Goal: Information Seeking & Learning: Learn about a topic

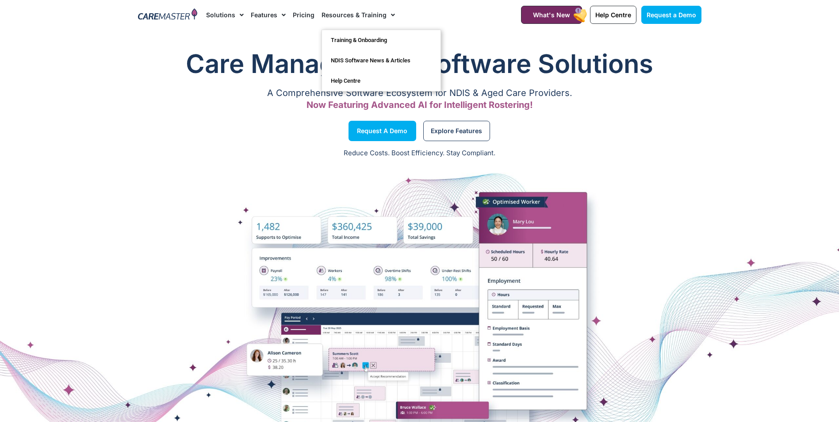
click at [369, 15] on link "Resources & Training" at bounding box center [358, 15] width 73 height 30
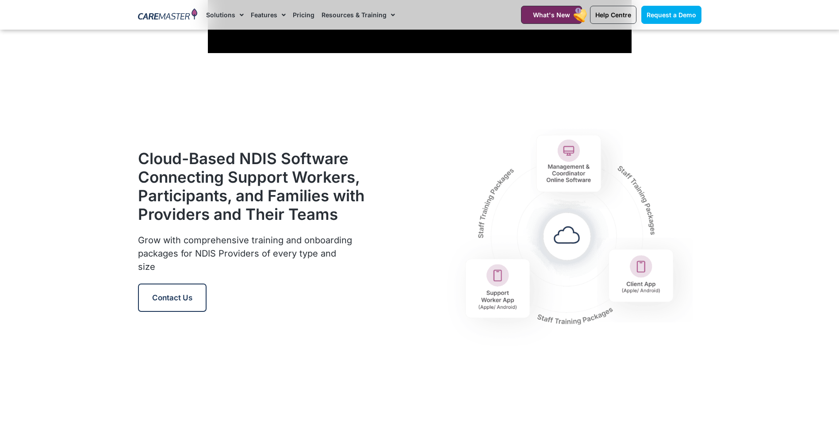
scroll to position [973, 0]
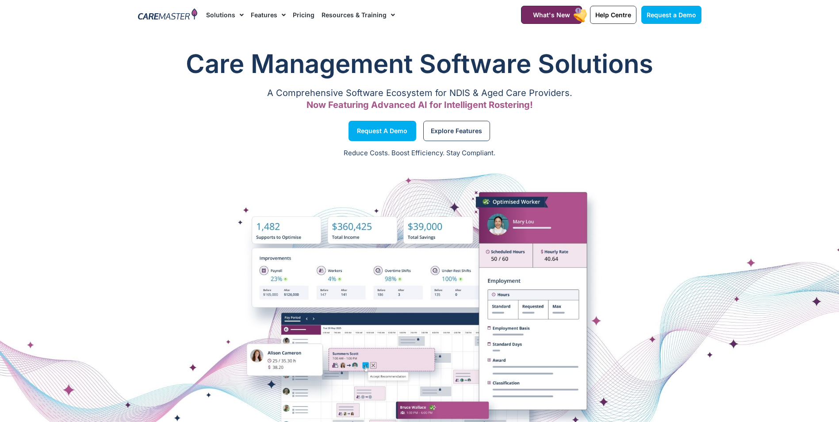
click at [387, 15] on span "Menu" at bounding box center [391, 15] width 8 height 15
click at [378, 16] on link "Resources & Training" at bounding box center [358, 15] width 73 height 30
